Goal: Find specific page/section: Find specific page/section

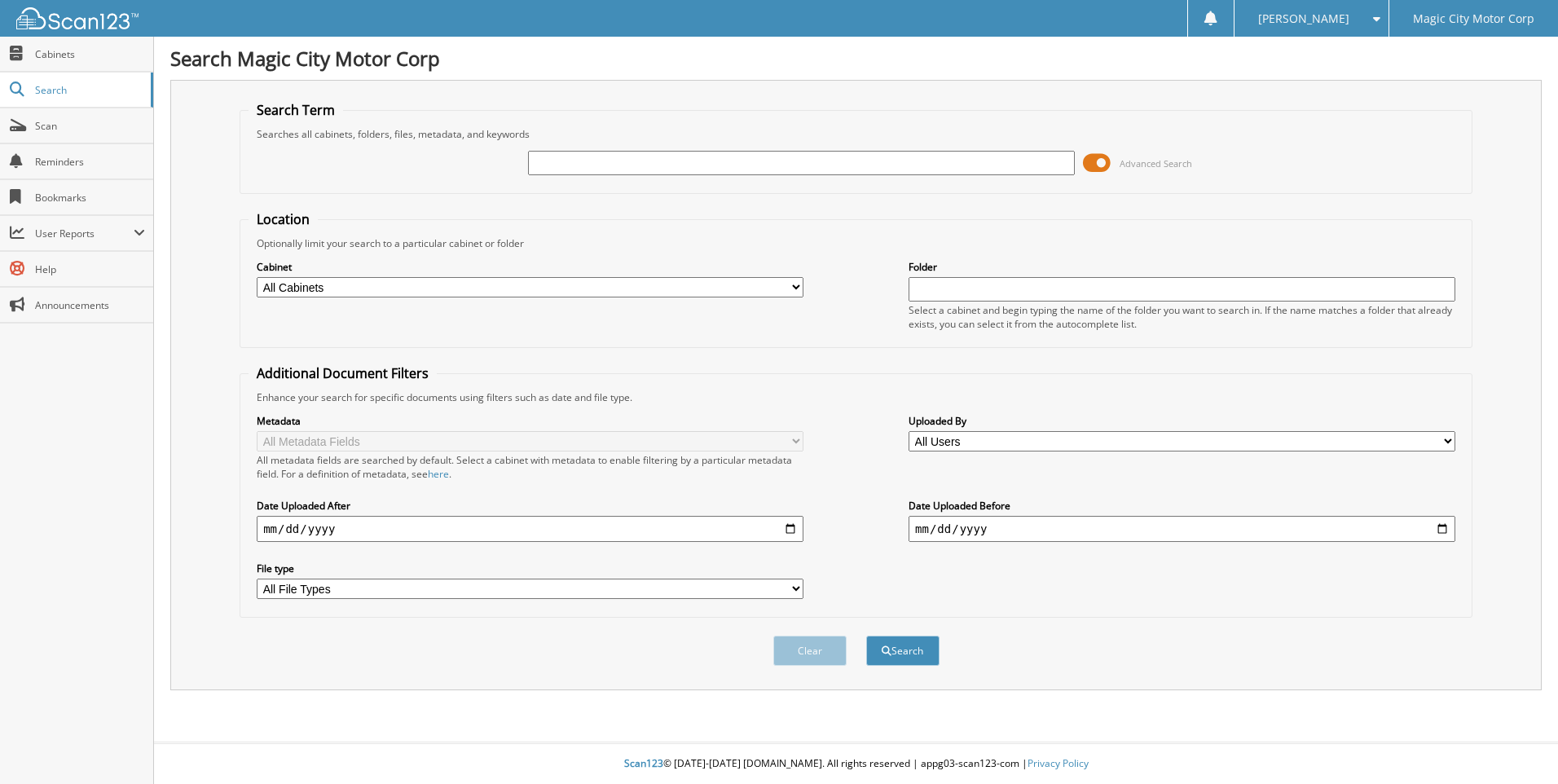
click at [550, 164] on input "text" at bounding box center [801, 163] width 546 height 24
type input "T43015A"
click at [866, 635] on button "Search" at bounding box center [902, 651] width 73 height 30
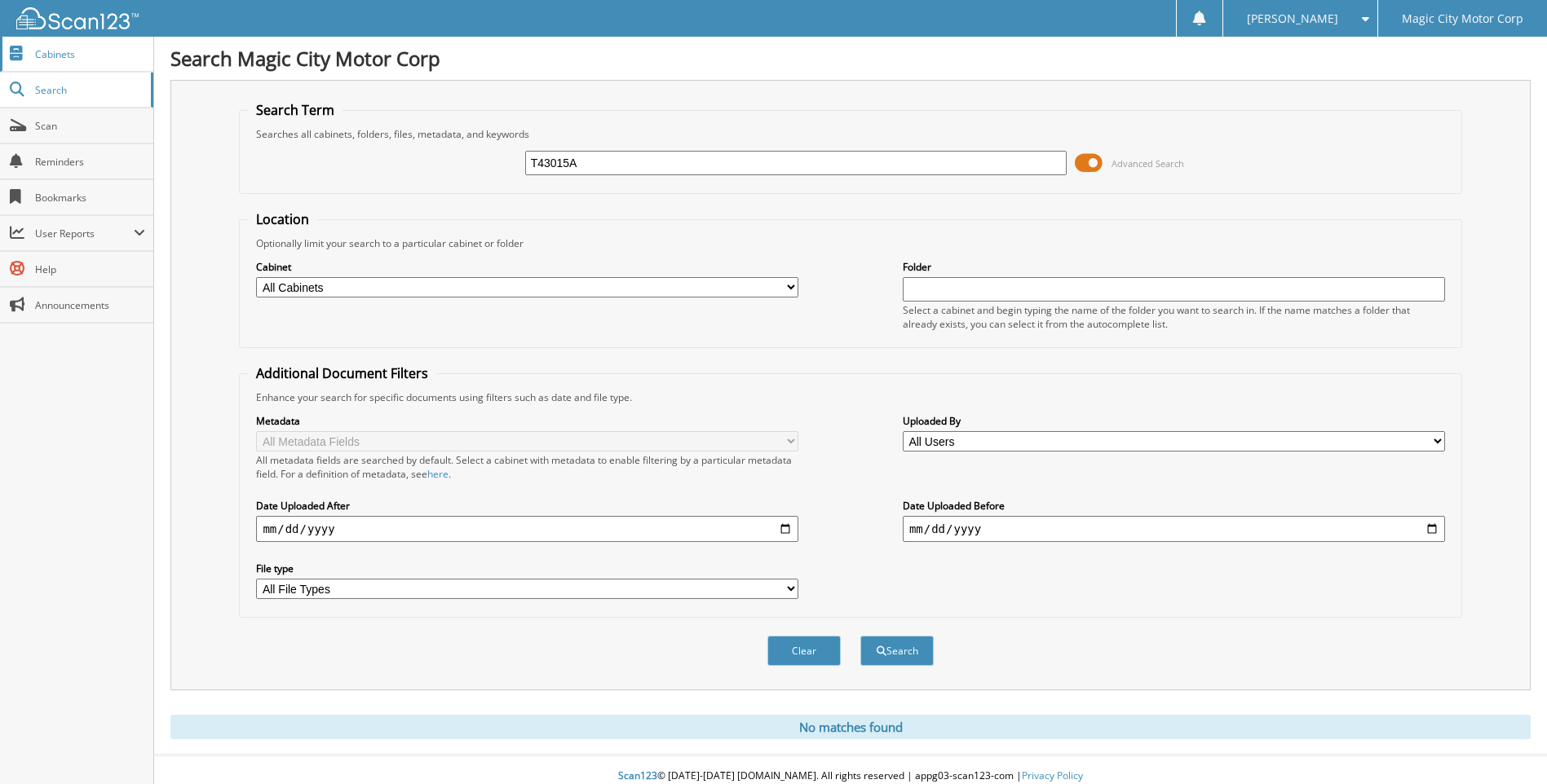
click at [59, 49] on span "Cabinets" at bounding box center [90, 54] width 110 height 14
